Goal: Check status: Check status

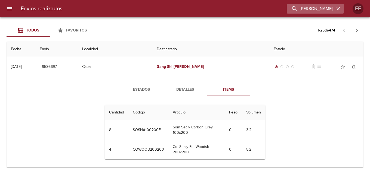
scroll to position [136, 0]
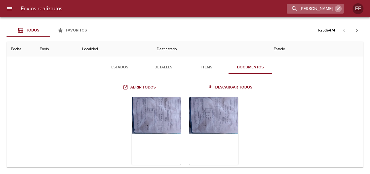
click at [340, 7] on button "button" at bounding box center [337, 8] width 7 height 7
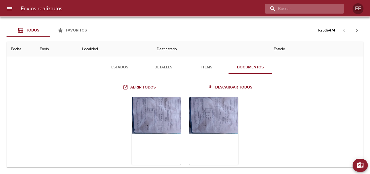
click at [309, 8] on input "buscar" at bounding box center [300, 9] width 70 height 10
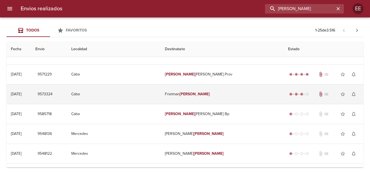
scroll to position [0, 0]
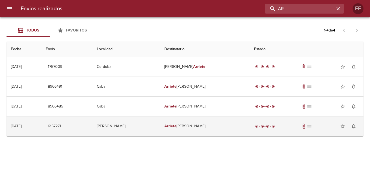
type input "A"
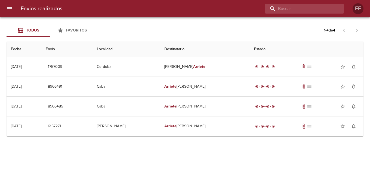
paste input "[PERSON_NAME]"
type input "[PERSON_NAME]"
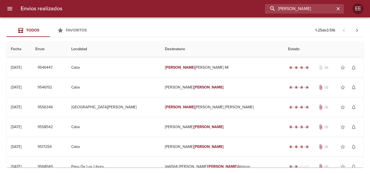
scroll to position [385, 0]
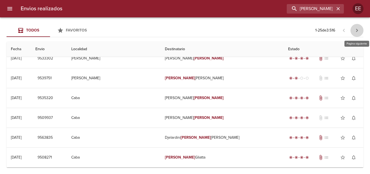
click at [354, 30] on icon "button" at bounding box center [356, 30] width 7 height 7
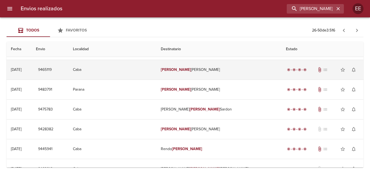
scroll to position [390, 0]
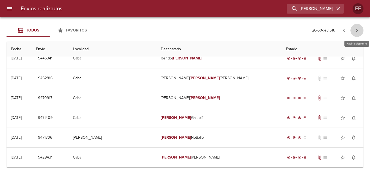
click at [357, 29] on icon "button" at bounding box center [356, 30] width 7 height 7
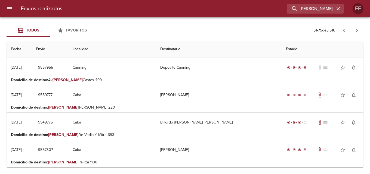
scroll to position [444, 0]
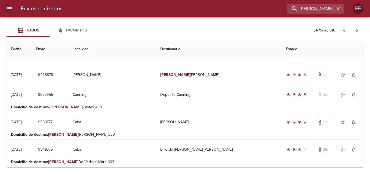
click at [330, 29] on p "51 - 75 de 3.516" at bounding box center [324, 30] width 22 height 5
click at [329, 29] on p "51 - 75 de 3.516" at bounding box center [324, 30] width 22 height 5
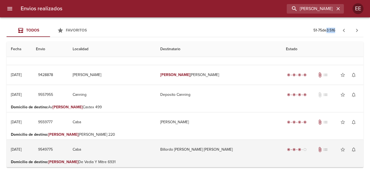
scroll to position [471, 0]
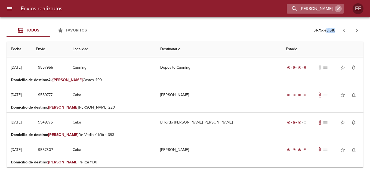
click at [339, 7] on icon "button" at bounding box center [337, 8] width 5 height 5
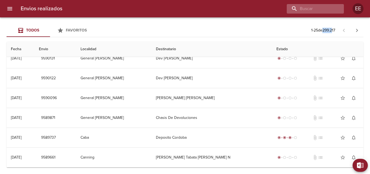
scroll to position [0, 0]
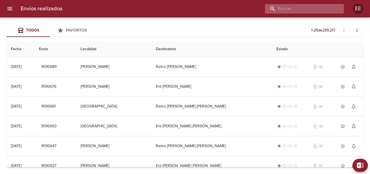
click at [319, 8] on input "buscar" at bounding box center [300, 9] width 70 height 10
type input "[PERSON_NAME]"
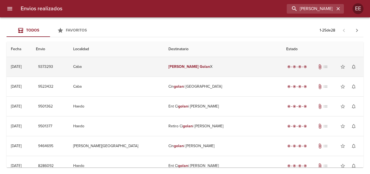
click at [201, 68] on td "[PERSON_NAME] X" at bounding box center [223, 67] width 118 height 20
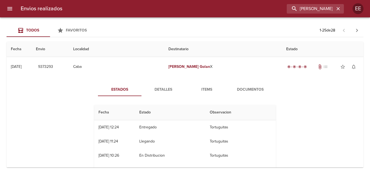
click at [168, 90] on span "Detalles" at bounding box center [163, 89] width 37 height 7
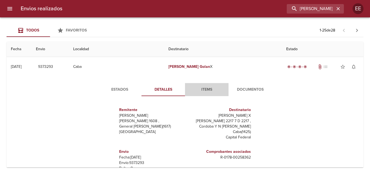
click at [203, 93] on button "Items" at bounding box center [206, 89] width 43 height 13
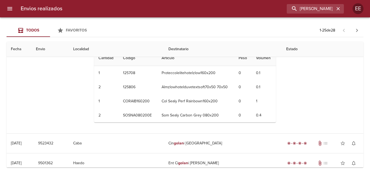
scroll to position [27, 0]
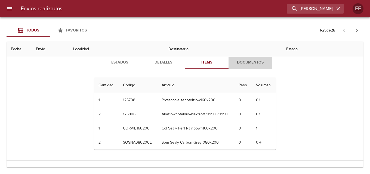
click at [239, 63] on span "Documentos" at bounding box center [250, 62] width 37 height 7
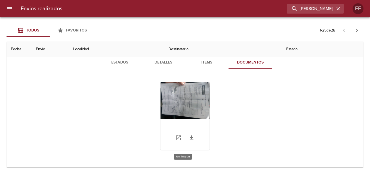
click at [192, 98] on div "Tabla de envíos del cliente" at bounding box center [184, 116] width 49 height 68
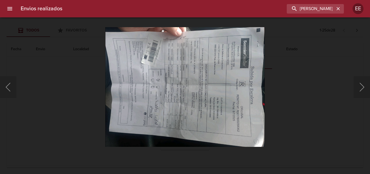
click at [205, 91] on img "Lightbox" at bounding box center [184, 87] width 159 height 120
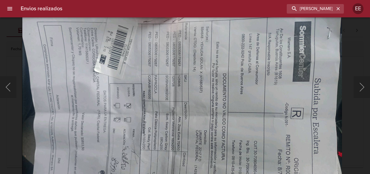
click at [186, 113] on img "Lightbox" at bounding box center [182, 119] width 320 height 241
